Goal: Find specific page/section

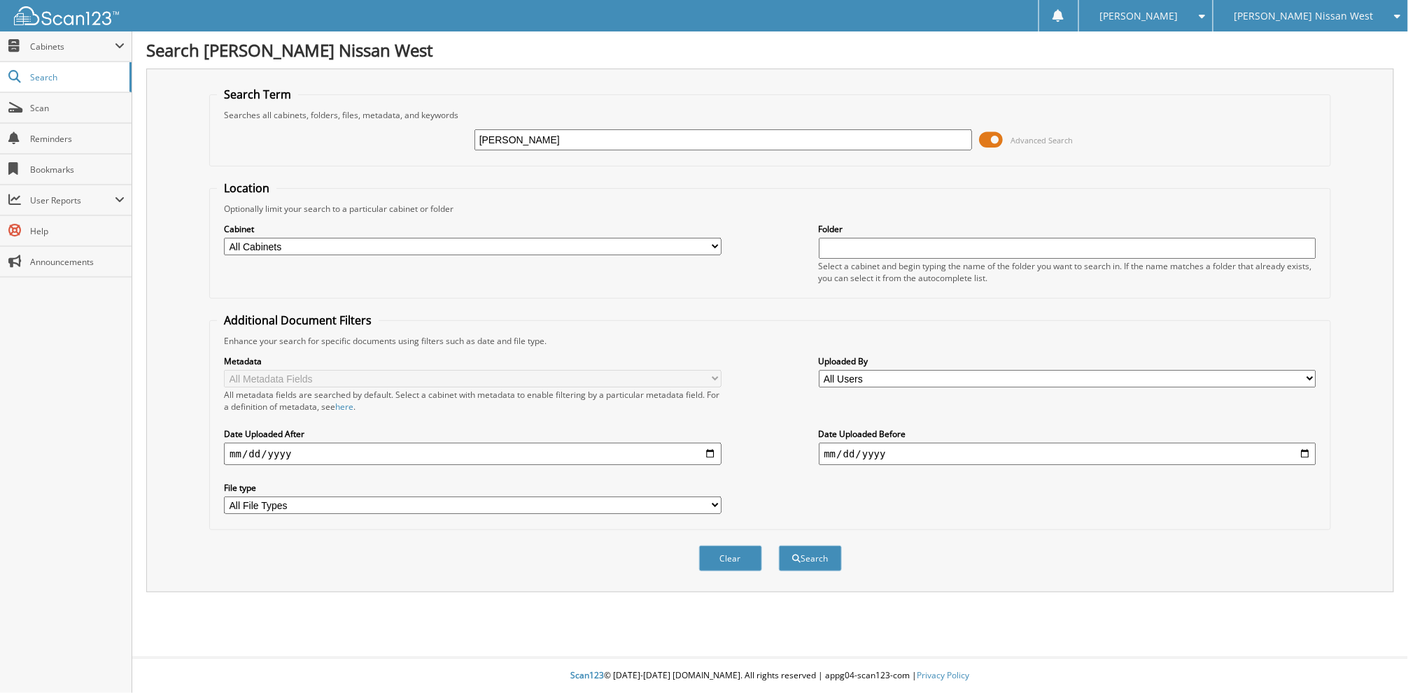
type input "[PERSON_NAME]"
click at [779, 546] on button "Search" at bounding box center [810, 559] width 63 height 26
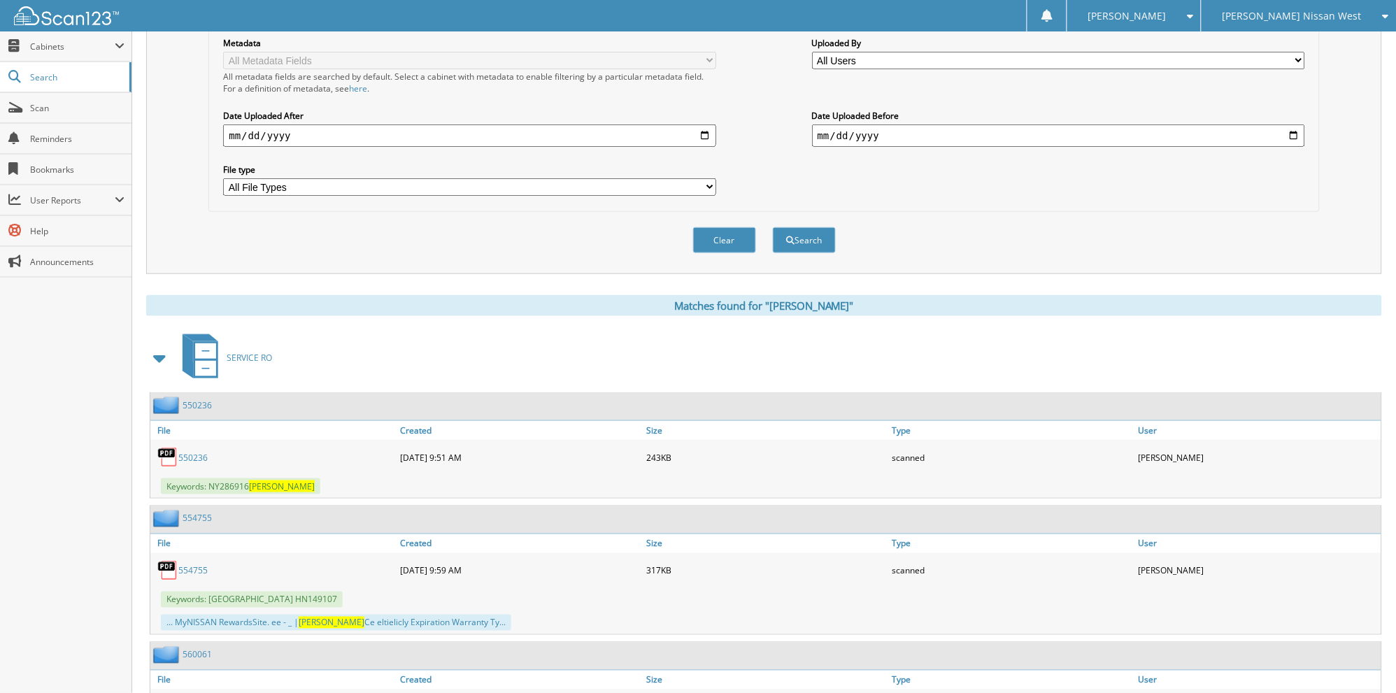
scroll to position [343, 0]
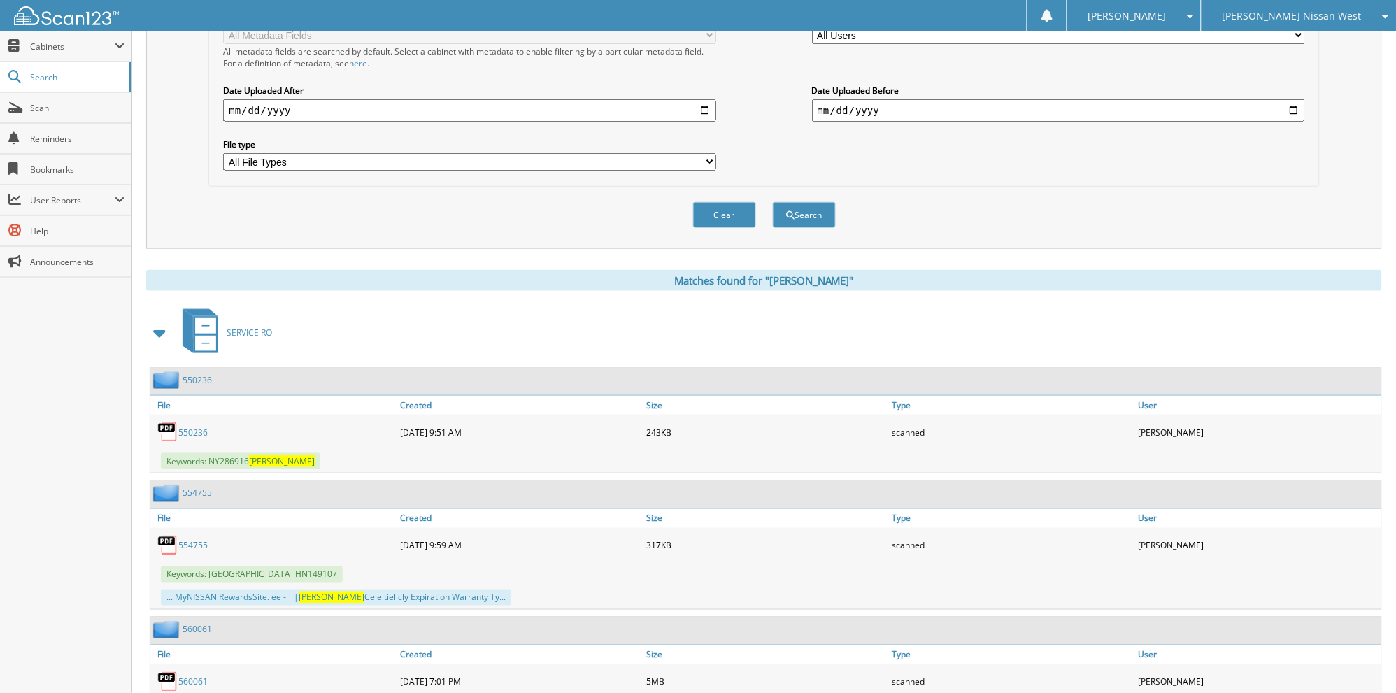
click at [187, 427] on link "550236" at bounding box center [192, 433] width 29 height 12
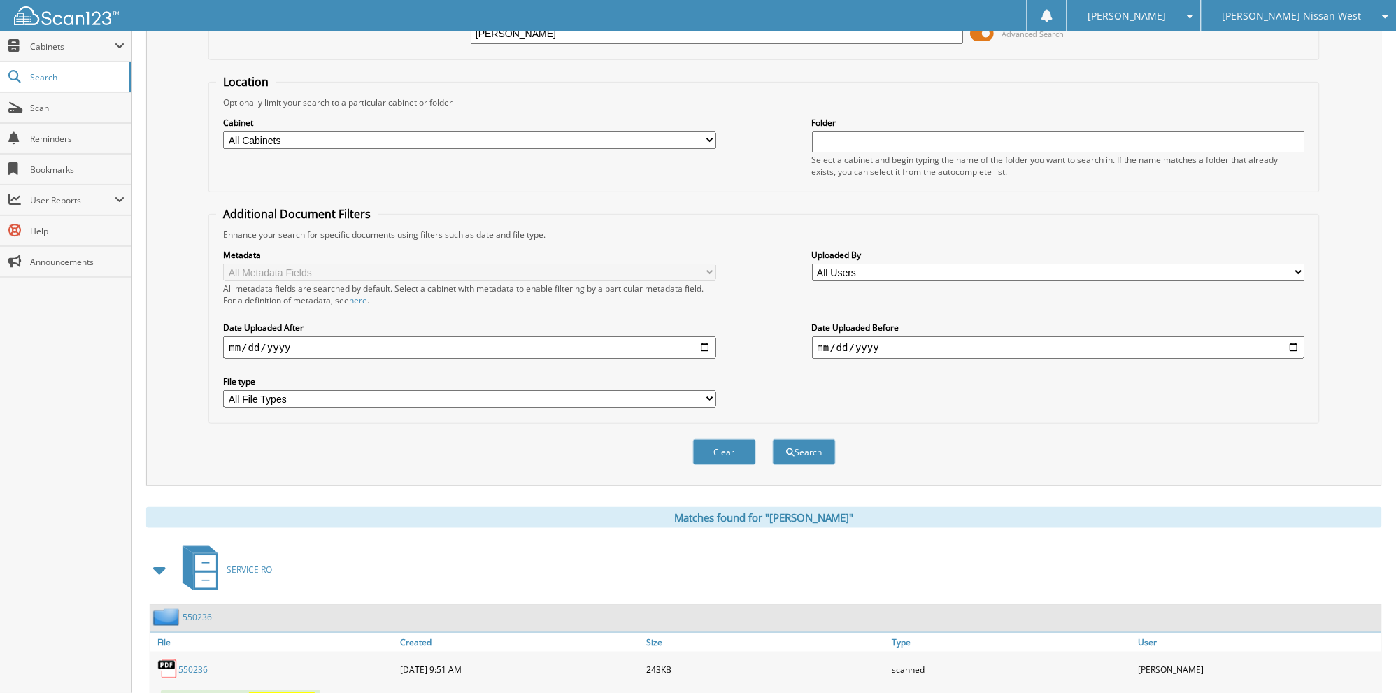
scroll to position [0, 0]
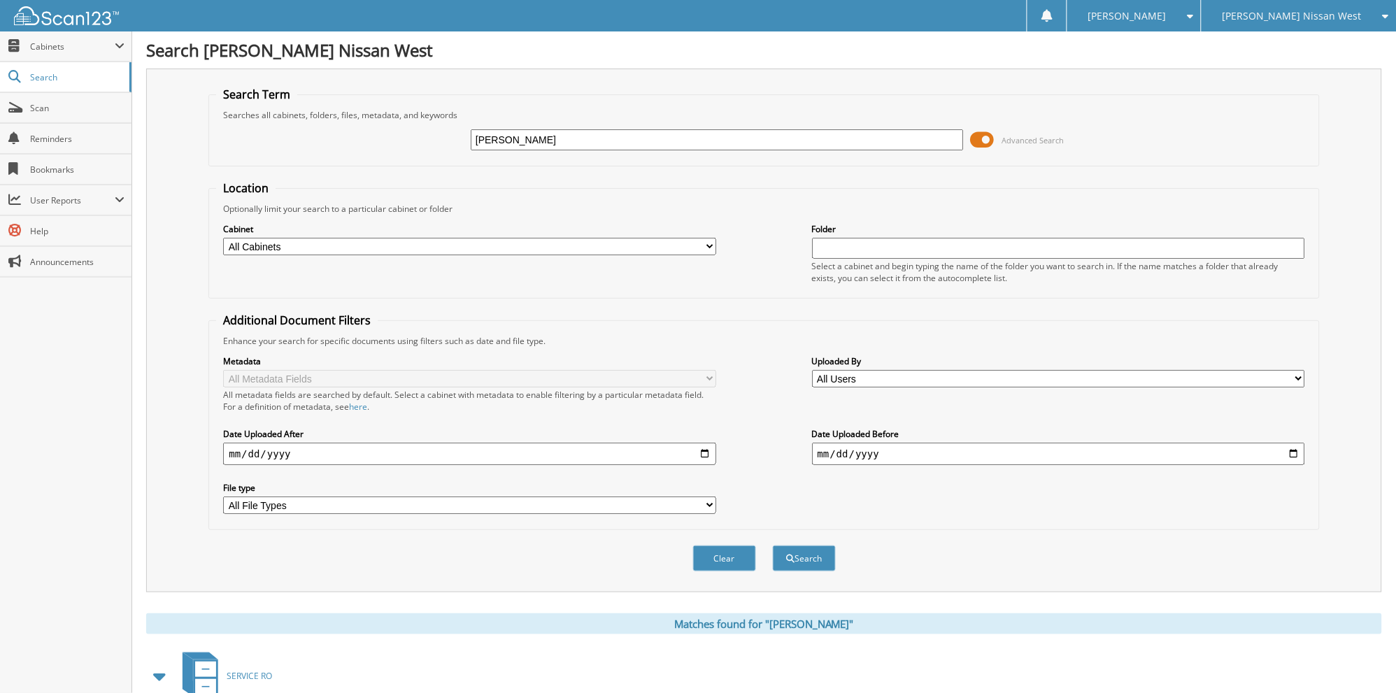
click at [1194, 15] on span at bounding box center [1187, 16] width 13 height 10
click at [1311, 4] on div "[PERSON_NAME] Nissan West" at bounding box center [1299, 15] width 180 height 31
click at [1289, 41] on link "[PERSON_NAME] Nissan East" at bounding box center [1299, 43] width 194 height 24
